Goal: Transaction & Acquisition: Purchase product/service

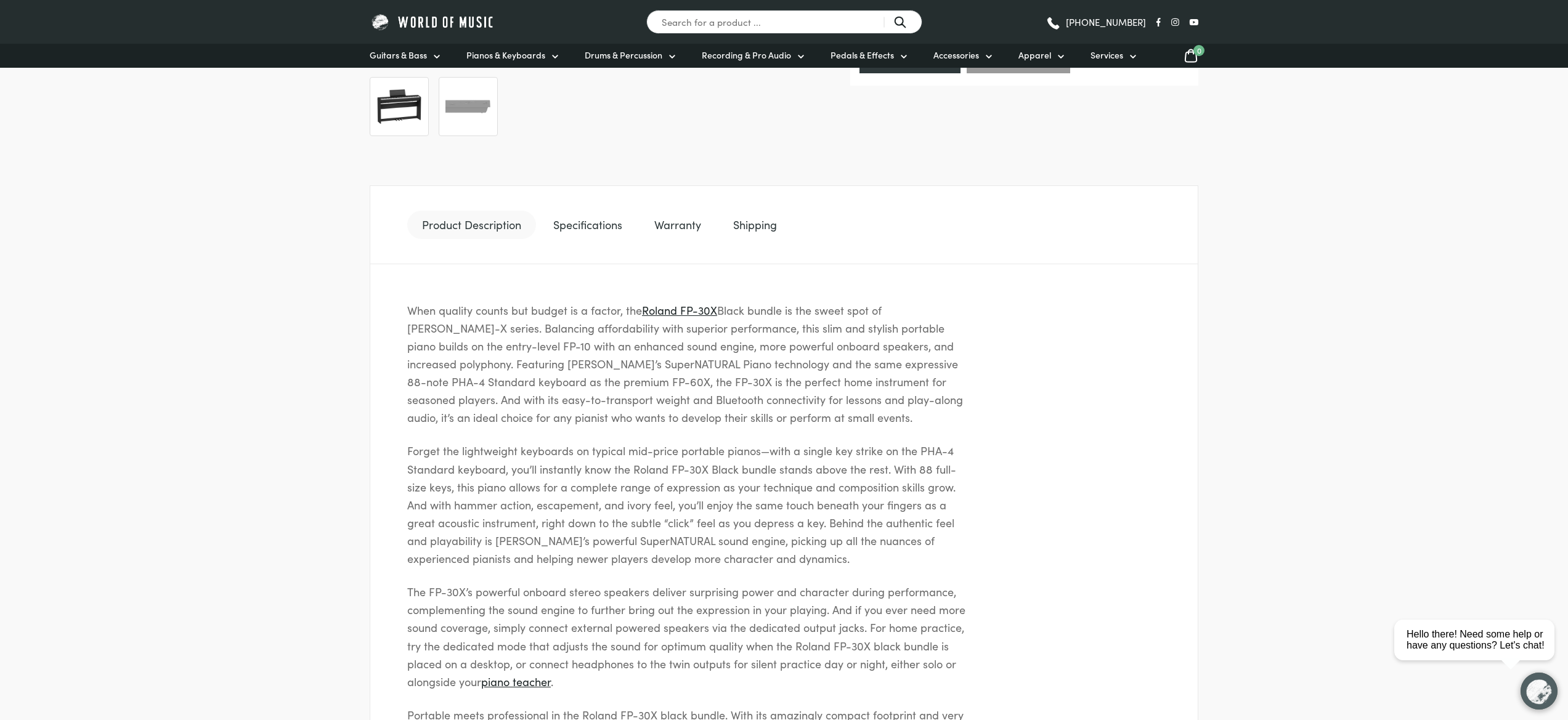
scroll to position [542, 0]
click at [683, 222] on link "Warranty" at bounding box center [678, 225] width 76 height 28
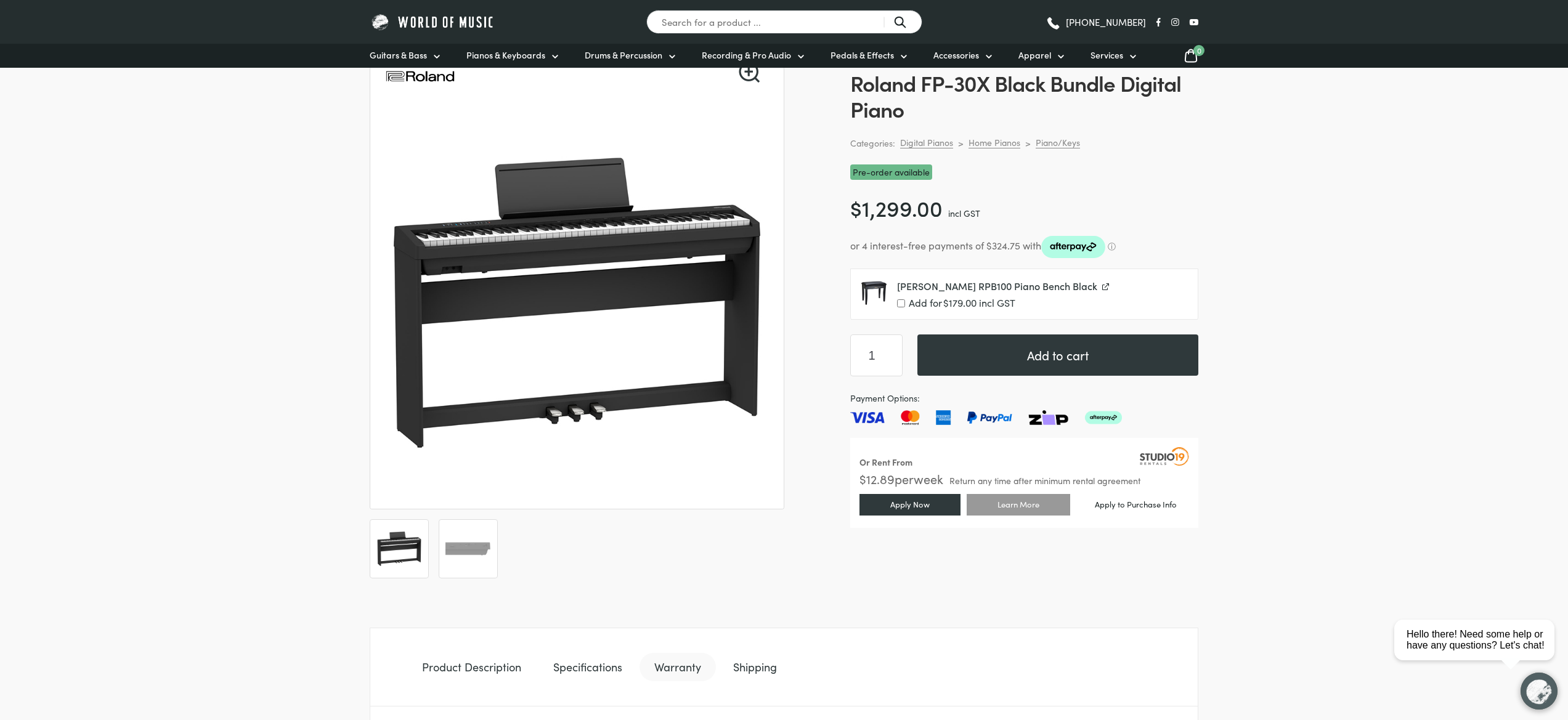
scroll to position [47, 0]
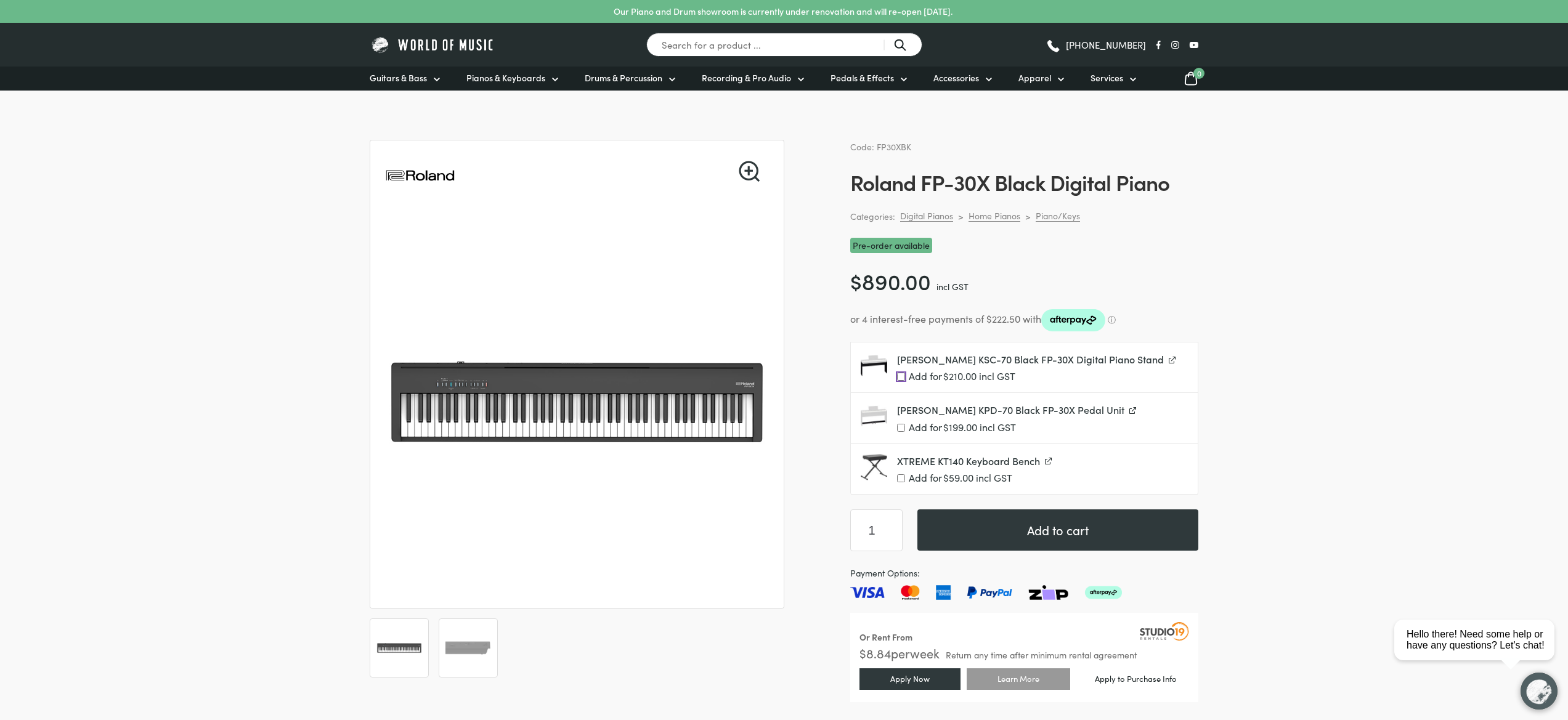
click at [900, 377] on input "Add for $ 210.00 incl GST" at bounding box center [901, 377] width 8 height 8
checkbox input "true"
click at [901, 428] on input "Add for $ 199.00 incl GST" at bounding box center [901, 428] width 8 height 8
checkbox input "true"
